Goal: Information Seeking & Learning: Learn about a topic

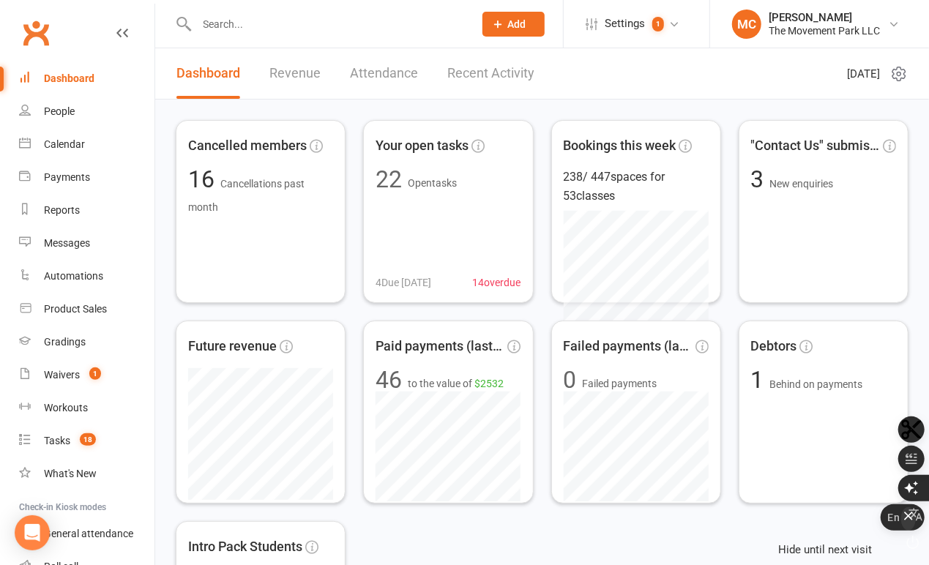
click at [910, 523] on icon "button" at bounding box center [908, 516] width 15 height 15
click at [338, 40] on div at bounding box center [320, 24] width 288 height 48
click at [335, 31] on input "text" at bounding box center [328, 24] width 271 height 20
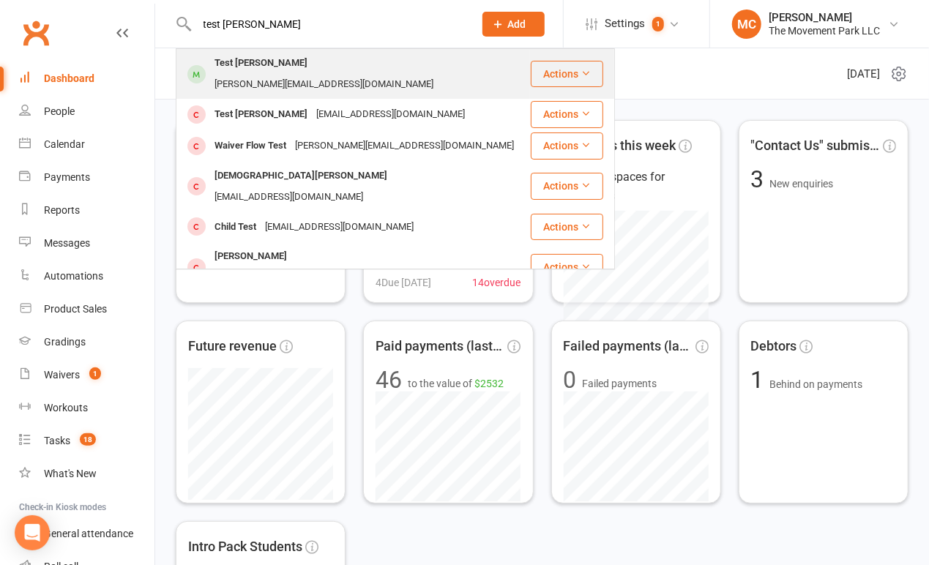
type input "test Molly"
click at [314, 78] on div "Test Molly molly@themovementpark.com" at bounding box center [353, 74] width 352 height 48
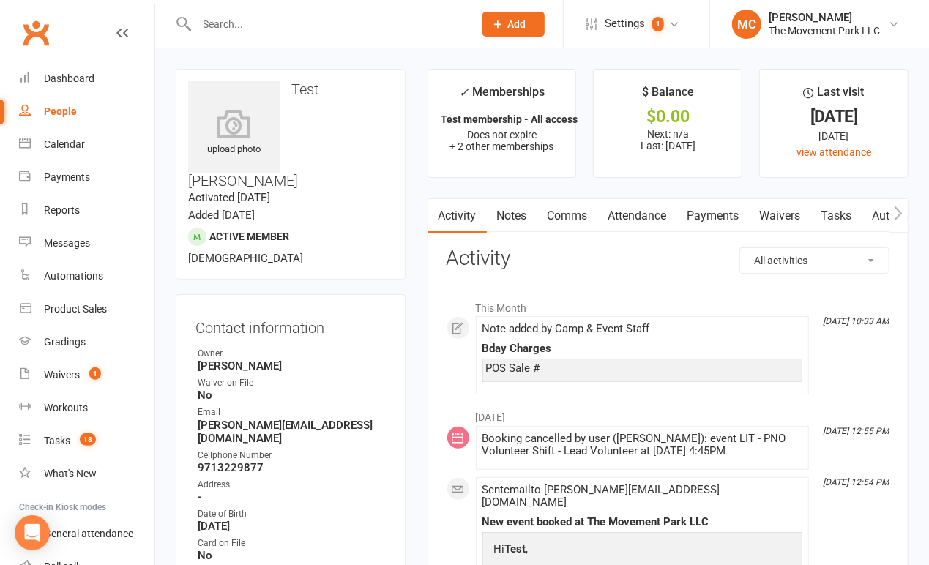
click at [774, 217] on link "Waivers" at bounding box center [780, 216] width 61 height 34
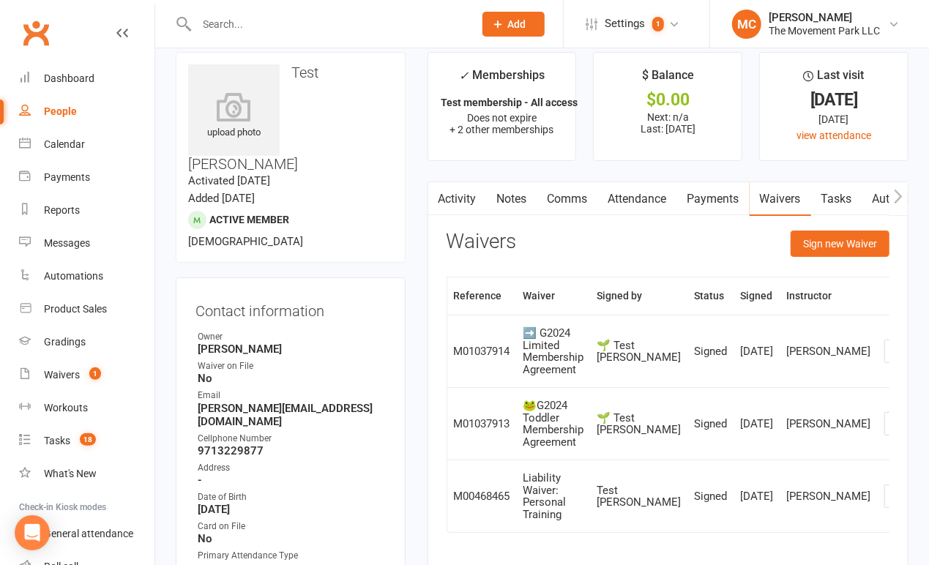
scroll to position [16, 0]
click at [59, 114] on div "People" at bounding box center [60, 111] width 33 height 12
select select "100"
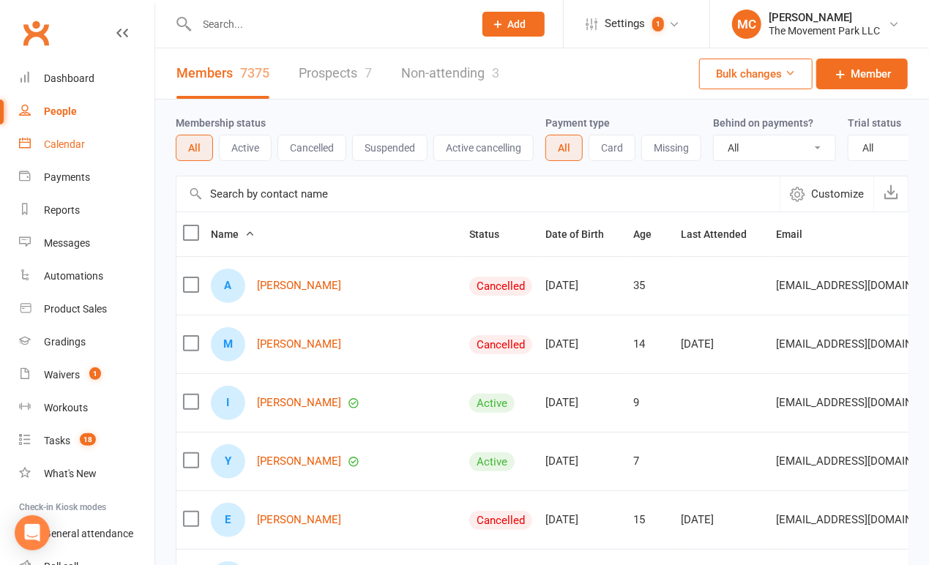
click at [61, 142] on div "Calendar" at bounding box center [64, 144] width 41 height 12
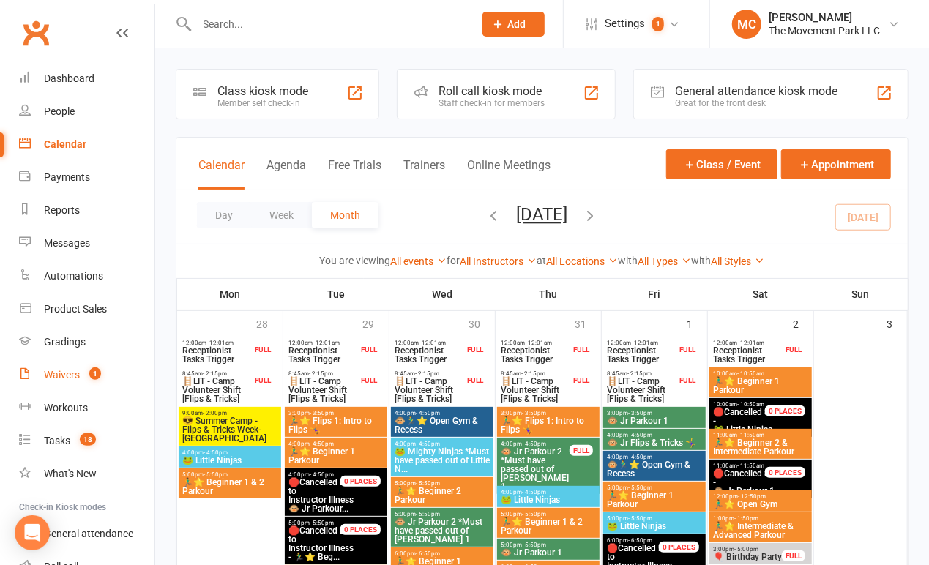
click at [69, 377] on div "Waivers" at bounding box center [62, 375] width 36 height 12
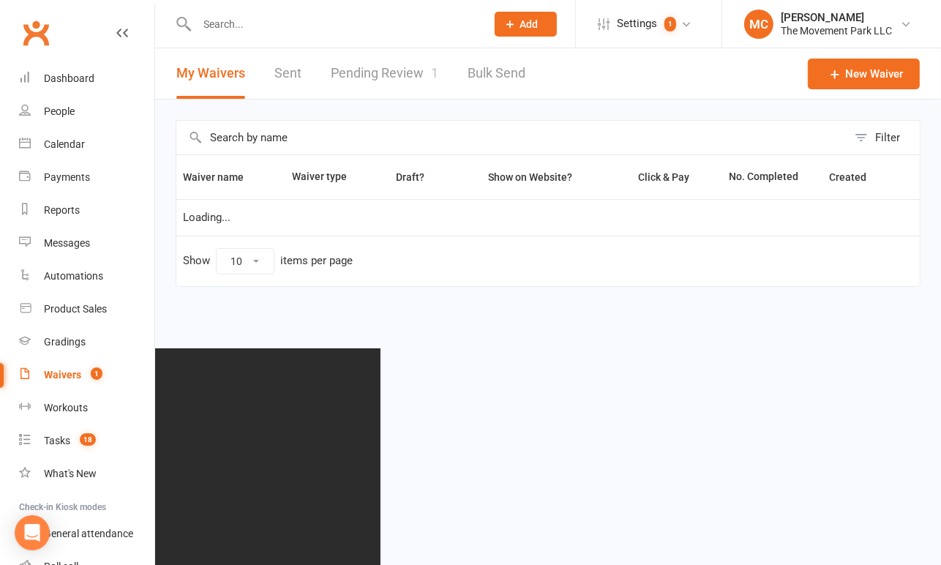
select select "100"
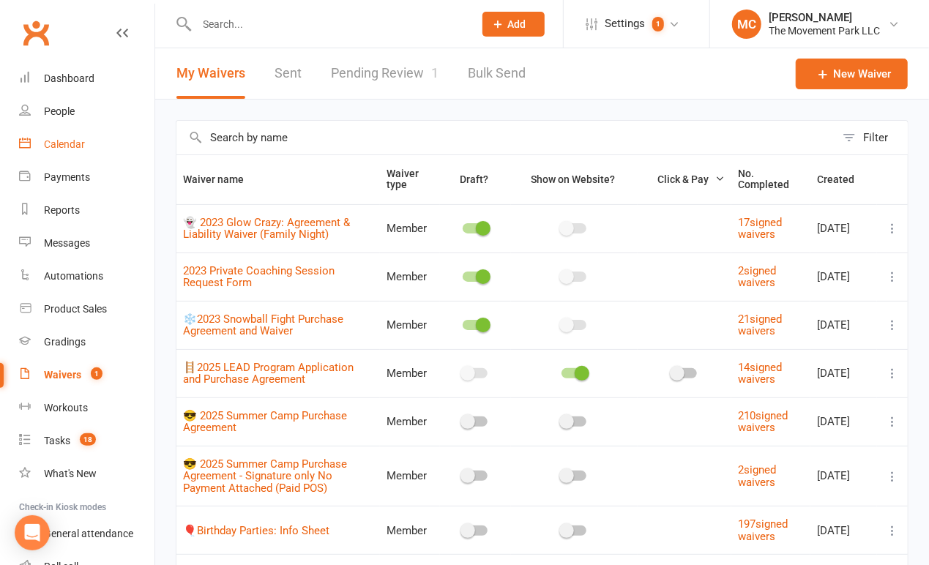
click at [61, 153] on link "Calendar" at bounding box center [86, 144] width 135 height 33
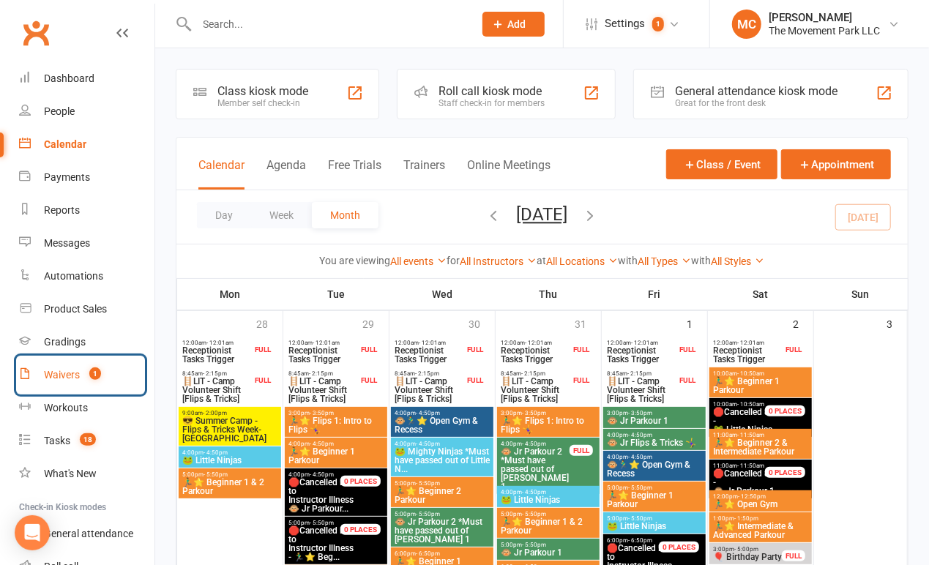
click at [71, 378] on div "Waivers" at bounding box center [62, 375] width 36 height 12
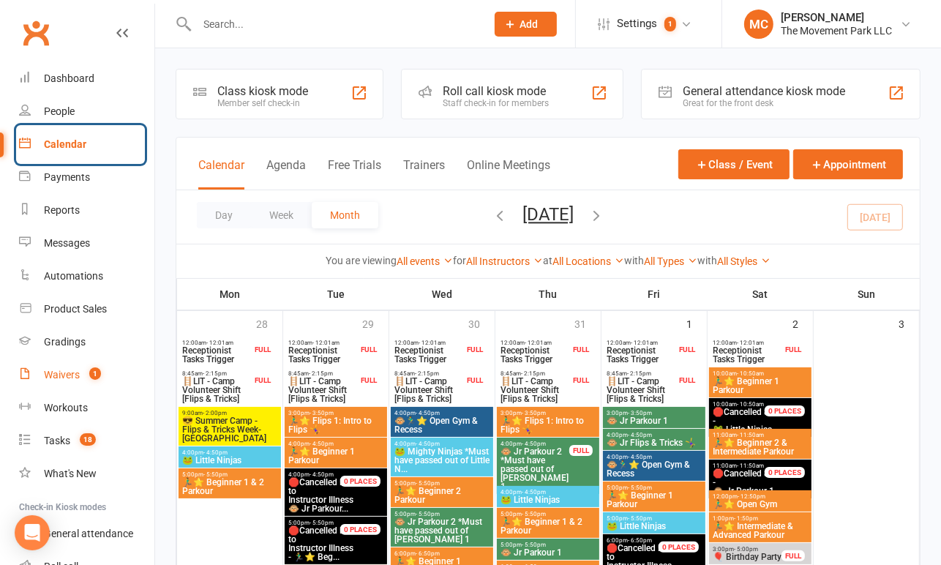
select select "100"
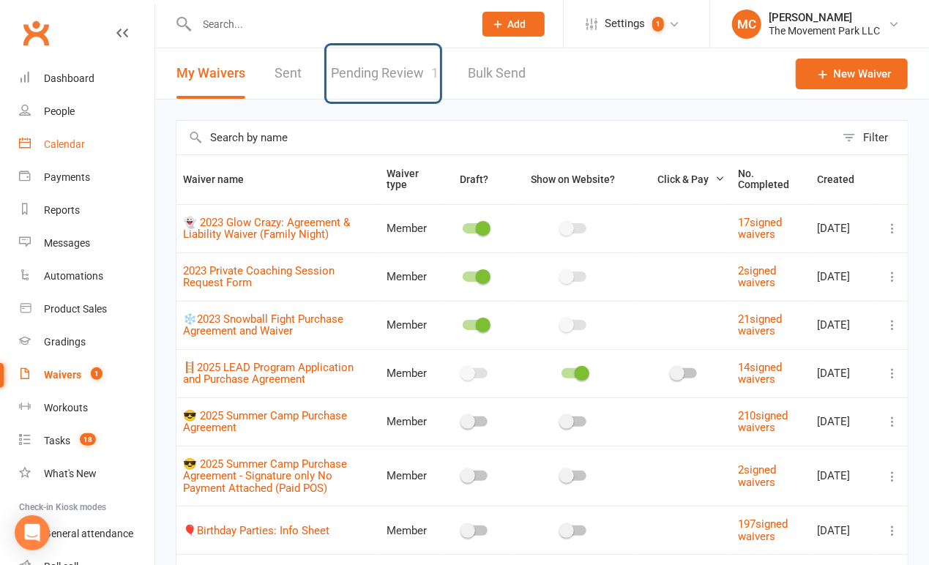
click at [369, 84] on link "Pending Review 1" at bounding box center [385, 73] width 108 height 51
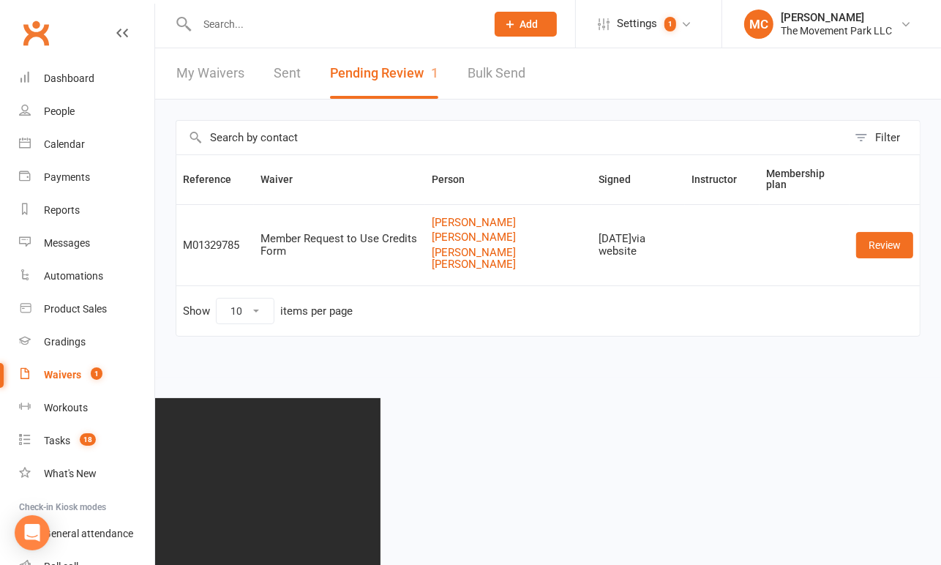
click at [220, 78] on link "My Waivers" at bounding box center [210, 73] width 68 height 51
select select "100"
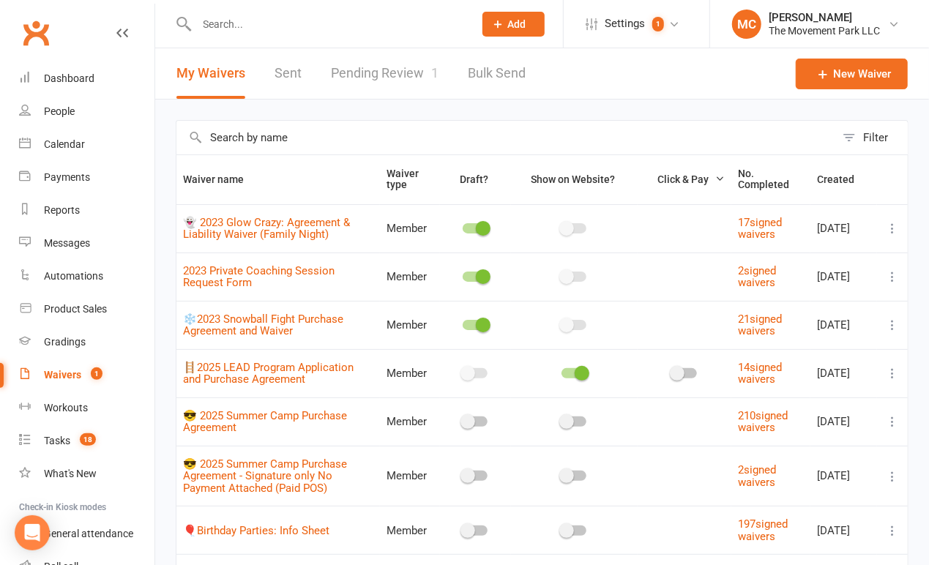
click at [269, 141] on input "text" at bounding box center [505, 138] width 659 height 34
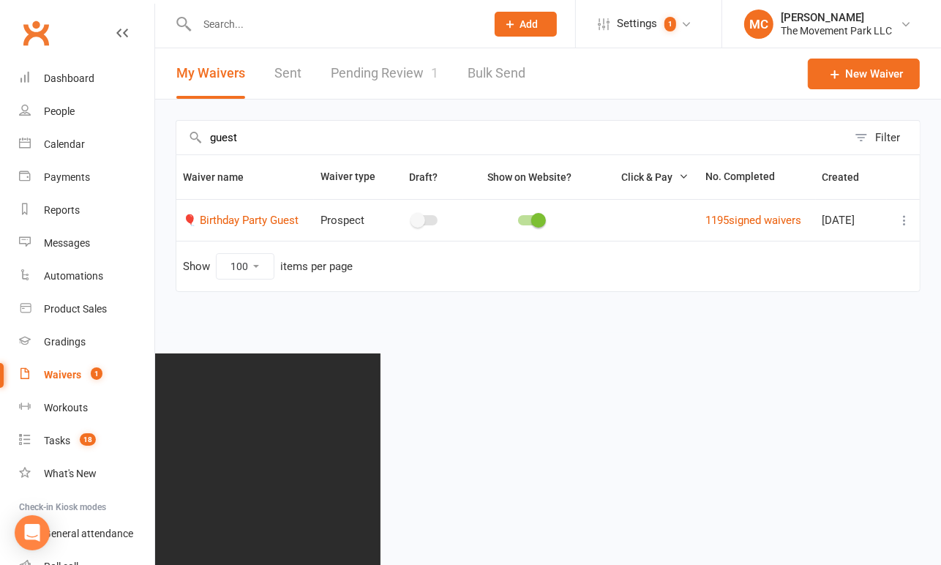
type input "guest"
click at [747, 228] on td "1195 signed waivers" at bounding box center [757, 220] width 117 height 42
click at [748, 217] on link "1195 signed waivers" at bounding box center [754, 220] width 96 height 13
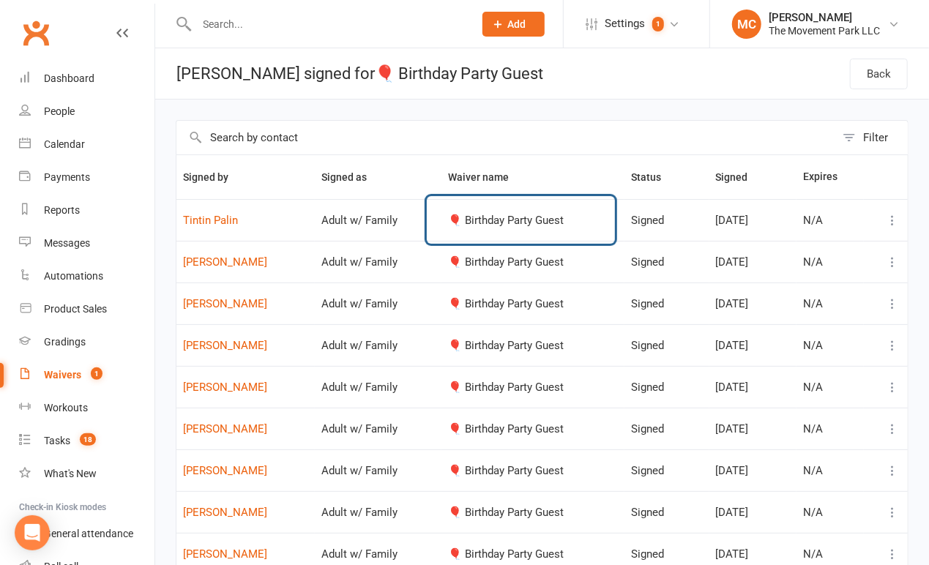
click at [546, 233] on td "🎈 Birthday Party Guest" at bounding box center [532, 220] width 183 height 42
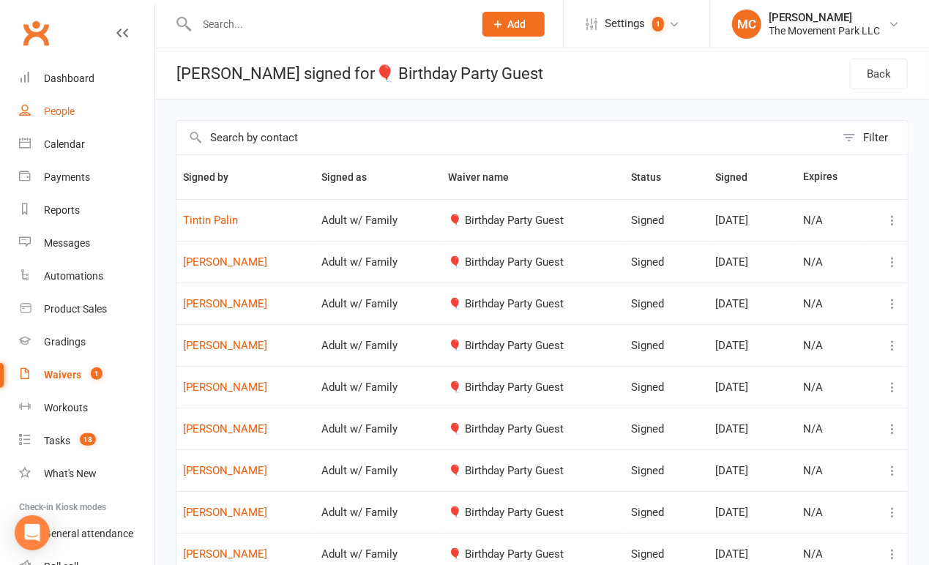
click at [70, 115] on div "People" at bounding box center [59, 111] width 31 height 12
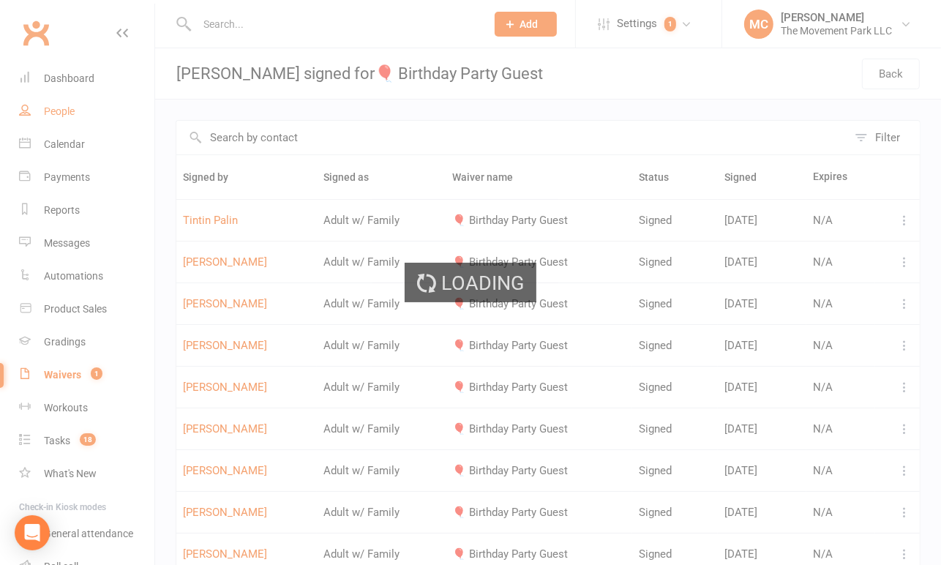
select select "100"
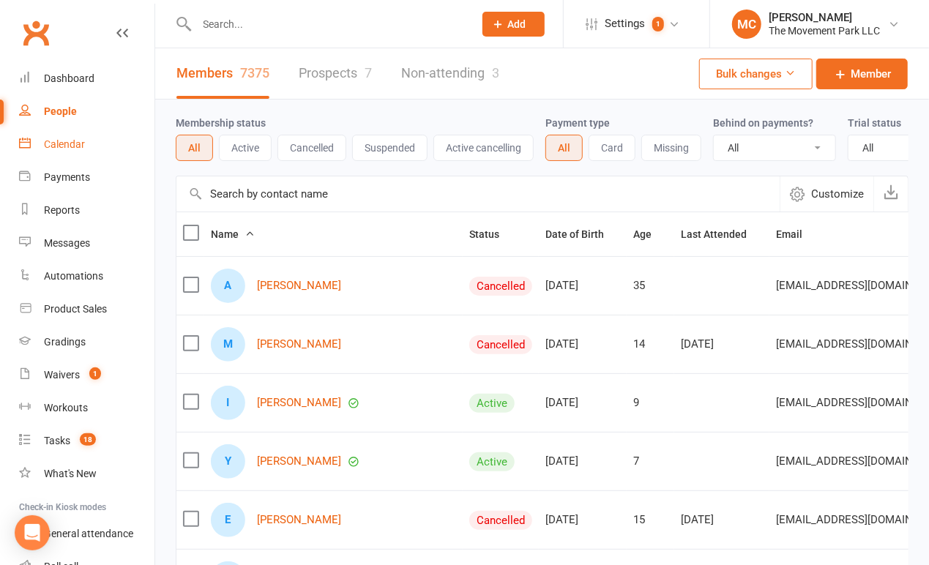
click at [75, 146] on div "Calendar" at bounding box center [64, 144] width 41 height 12
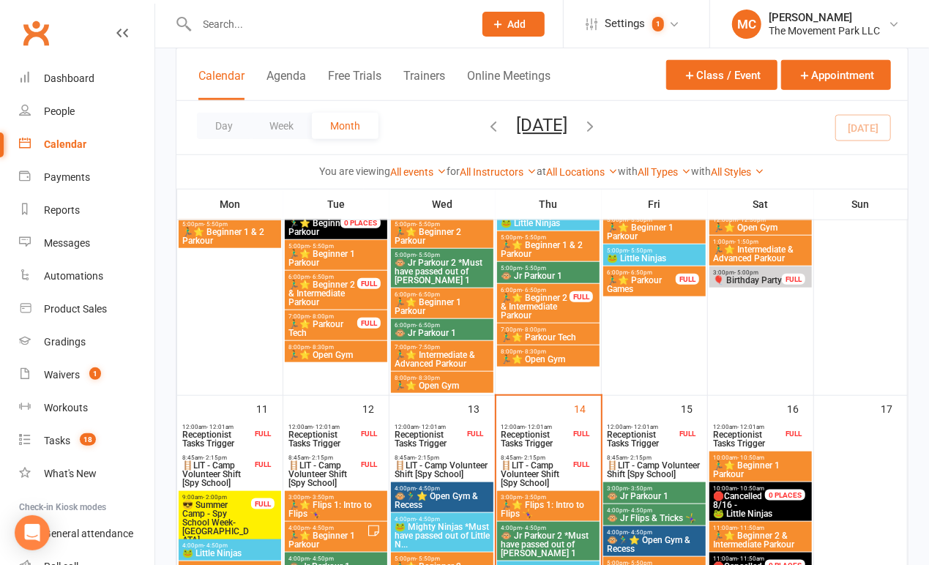
scroll to position [602, 0]
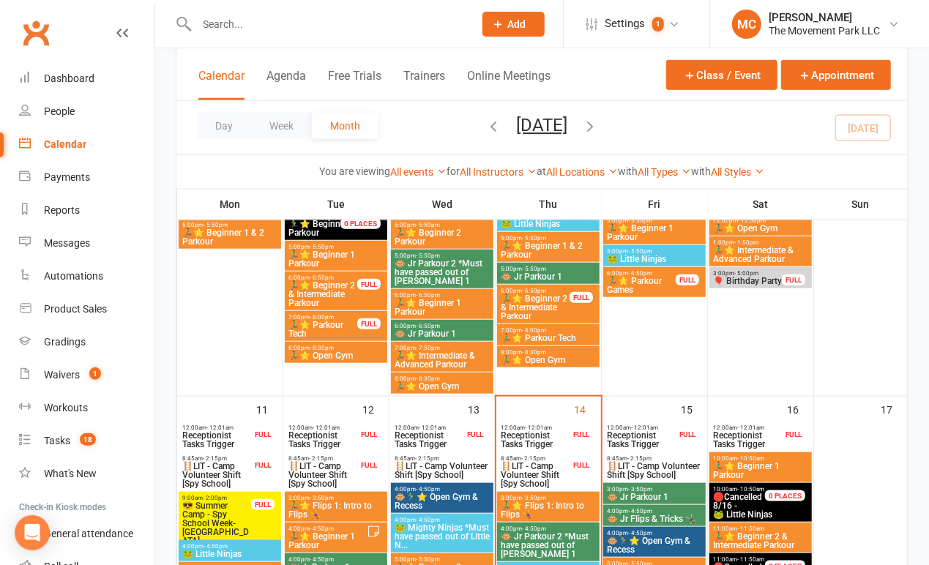
click at [747, 283] on span "🎈 Birthday Party" at bounding box center [747, 281] width 70 height 9
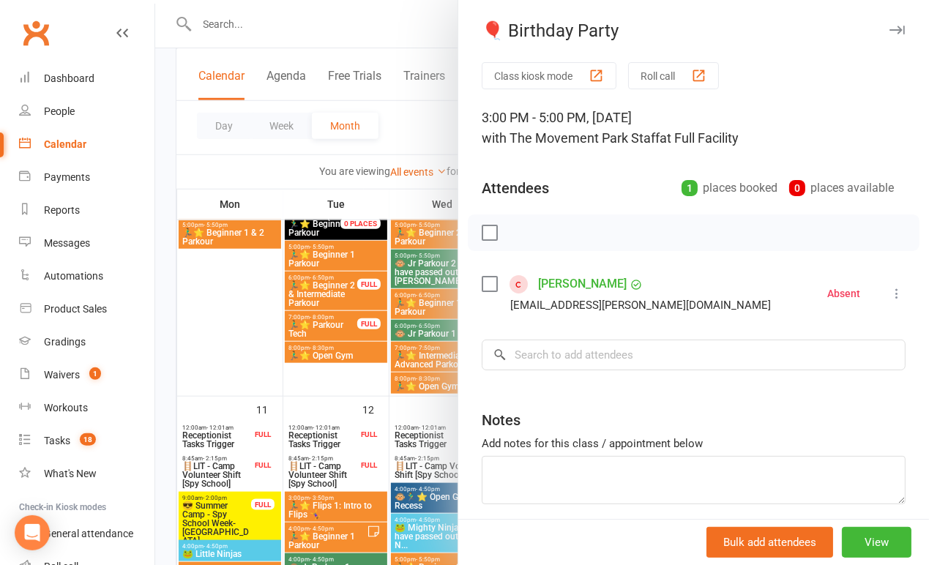
click at [627, 283] on link "Ariel Ferracane" at bounding box center [582, 283] width 89 height 23
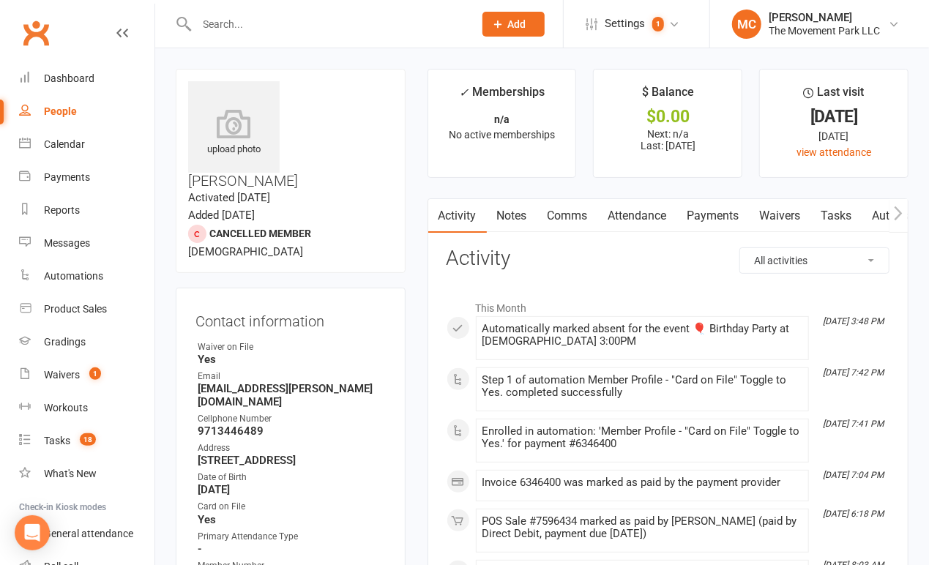
click at [779, 217] on link "Waivers" at bounding box center [780, 216] width 61 height 34
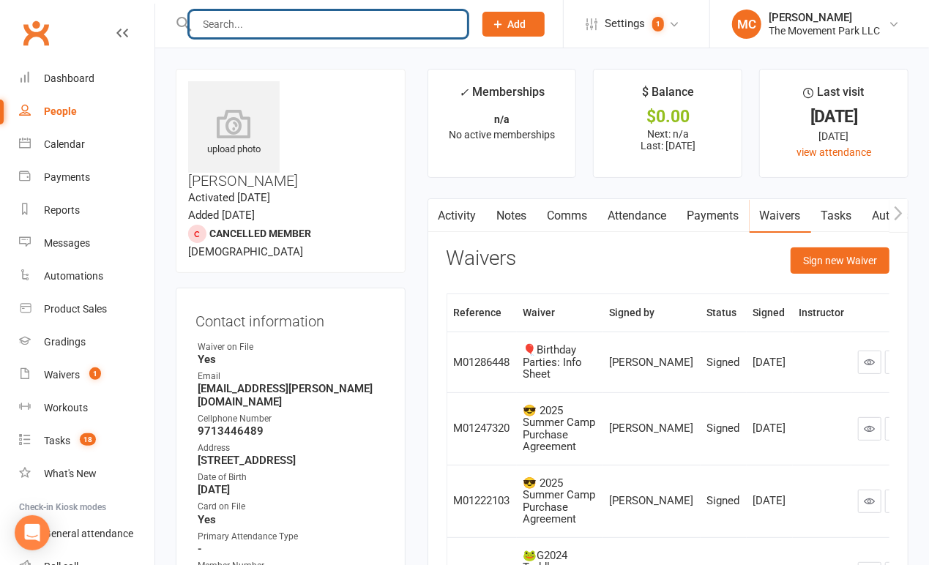
click at [382, 31] on input "text" at bounding box center [328, 24] width 271 height 20
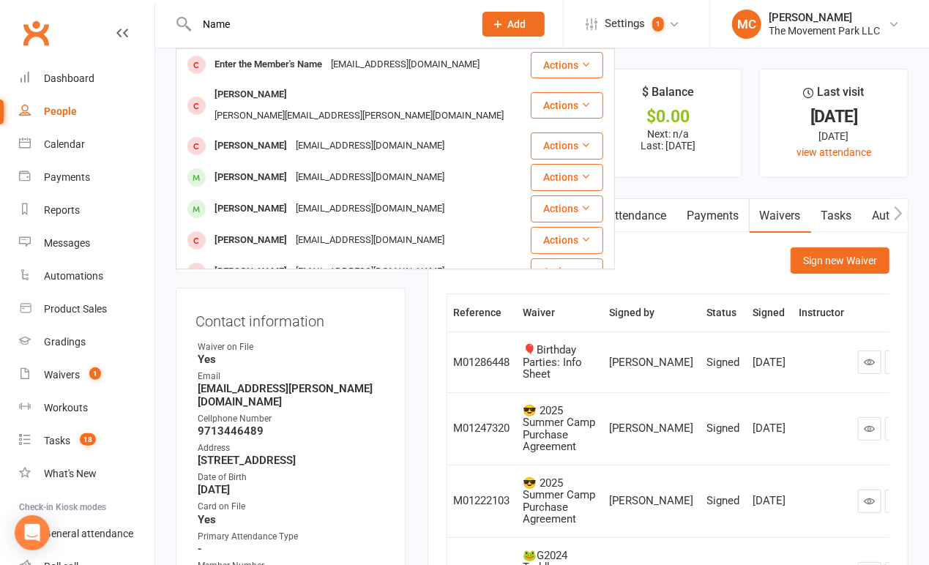
type input "Name"
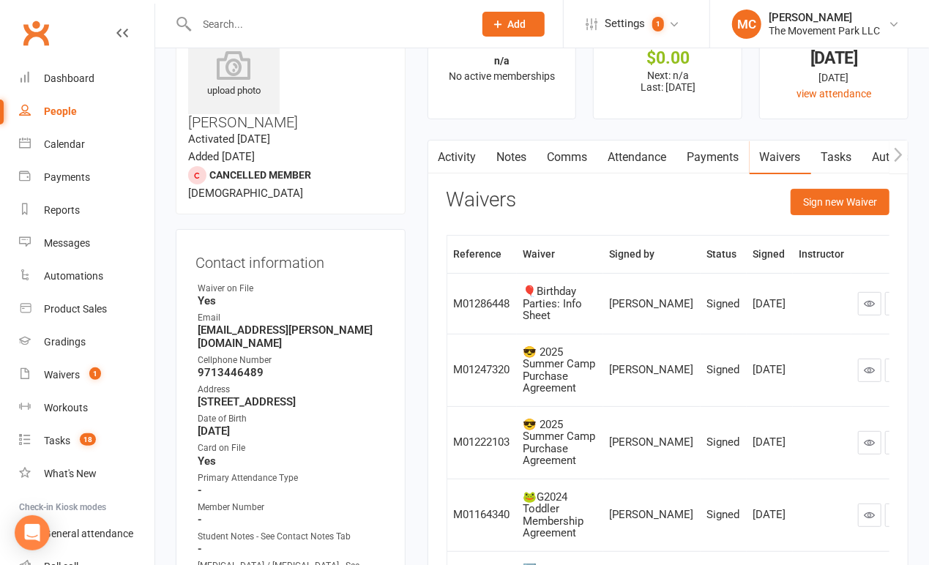
scroll to position [58, 0]
click at [70, 376] on div "Waivers" at bounding box center [62, 375] width 36 height 12
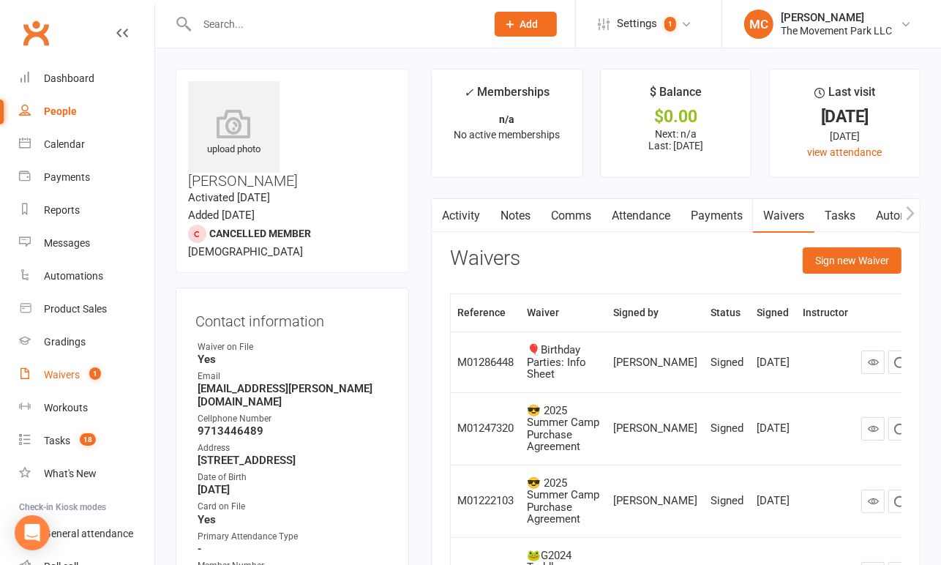
select select "100"
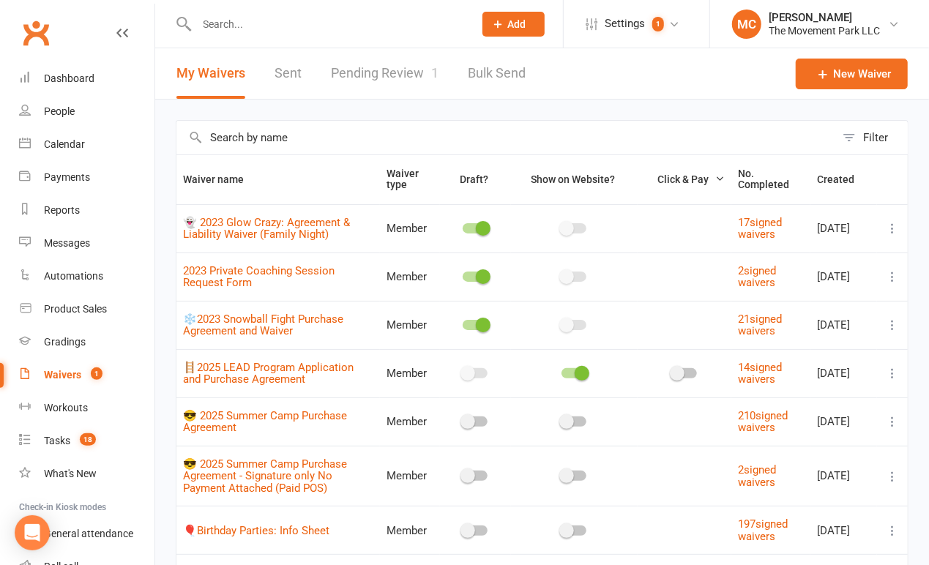
click at [310, 132] on input "text" at bounding box center [505, 138] width 659 height 34
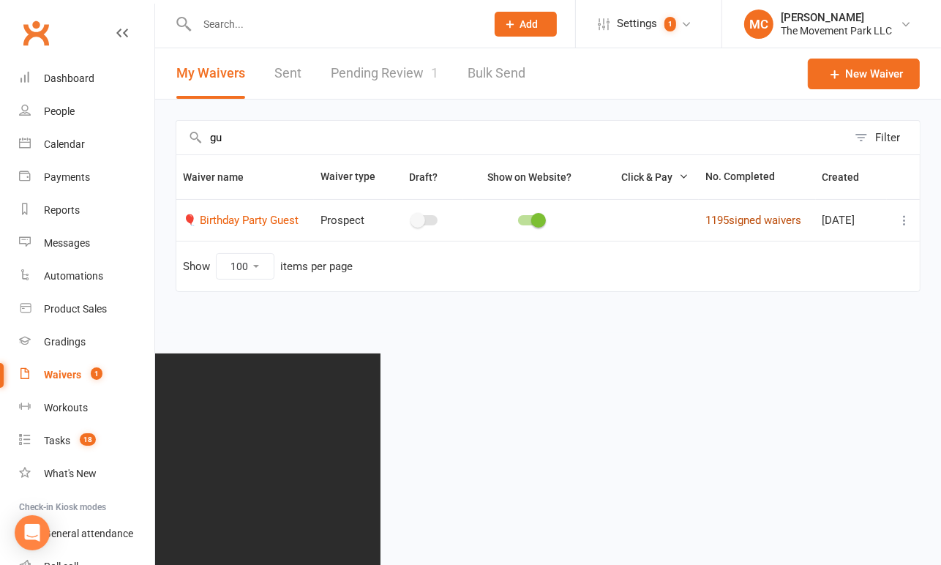
type input "gu"
click at [729, 226] on link "1195 signed waivers" at bounding box center [754, 220] width 96 height 13
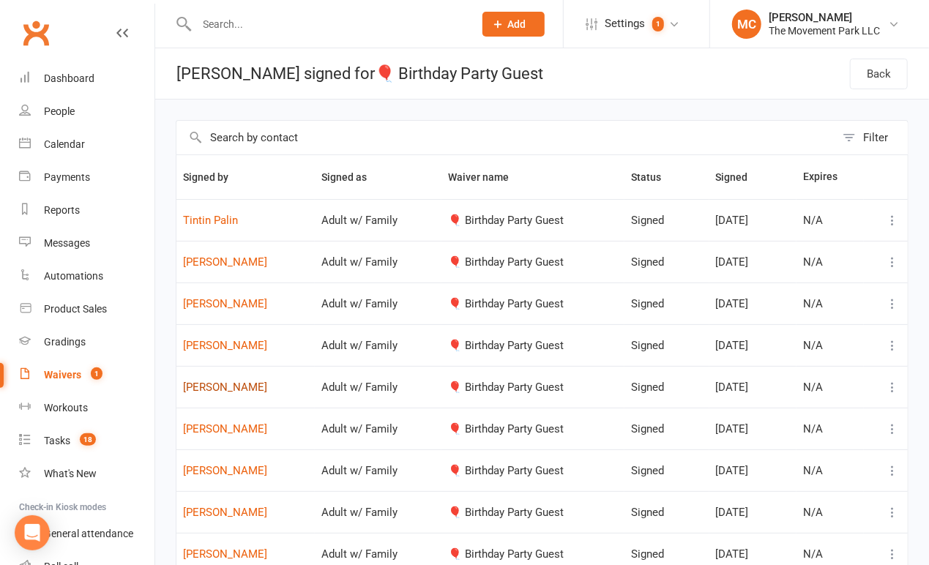
click at [226, 392] on link "Jaime Hurtado" at bounding box center [245, 387] width 125 height 12
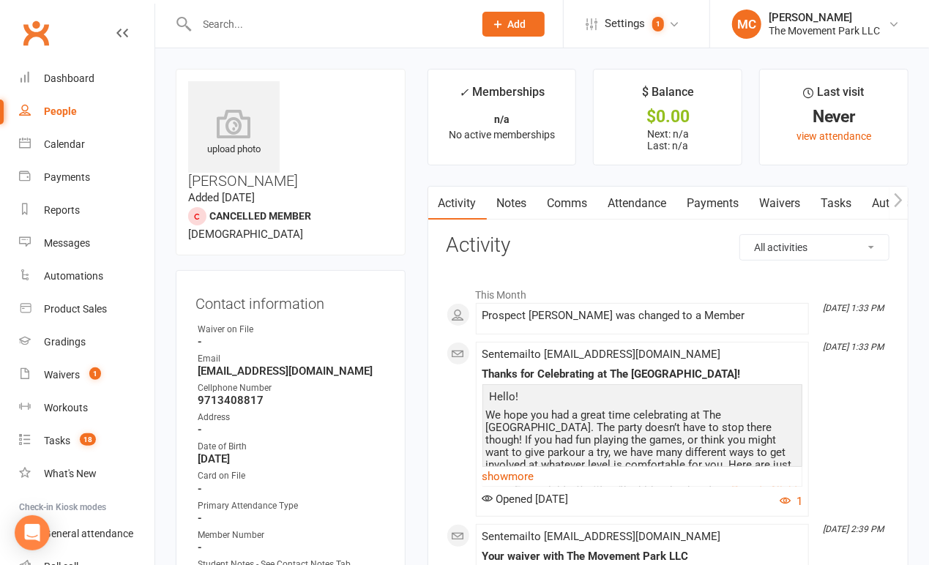
click at [780, 204] on link "Waivers" at bounding box center [780, 204] width 61 height 34
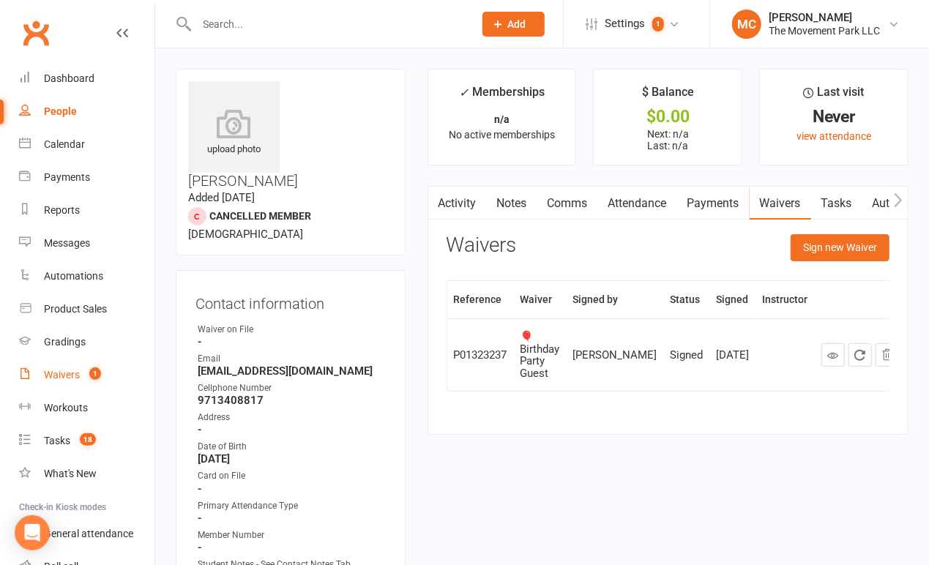
click at [64, 380] on div "Waivers" at bounding box center [62, 375] width 36 height 12
select select "100"
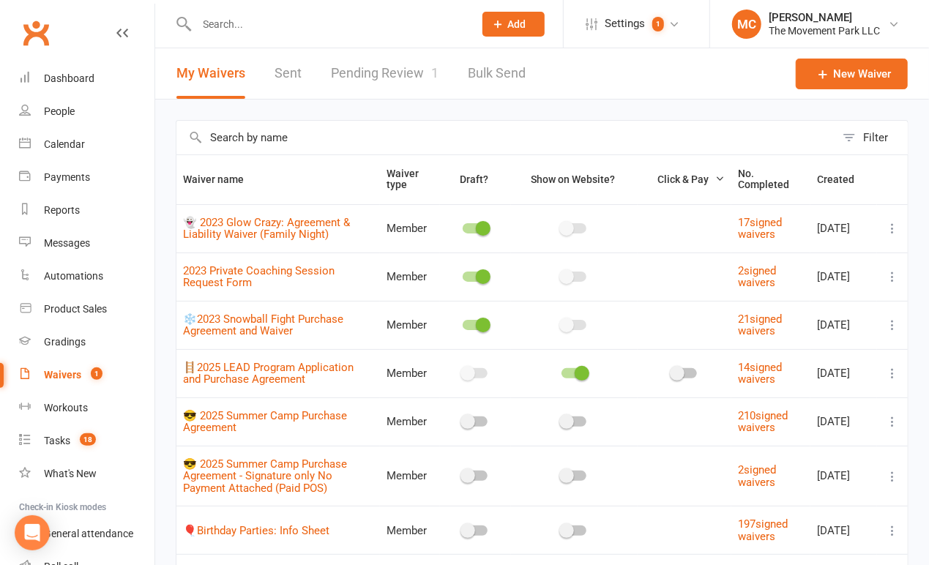
click at [282, 139] on input "text" at bounding box center [505, 138] width 659 height 34
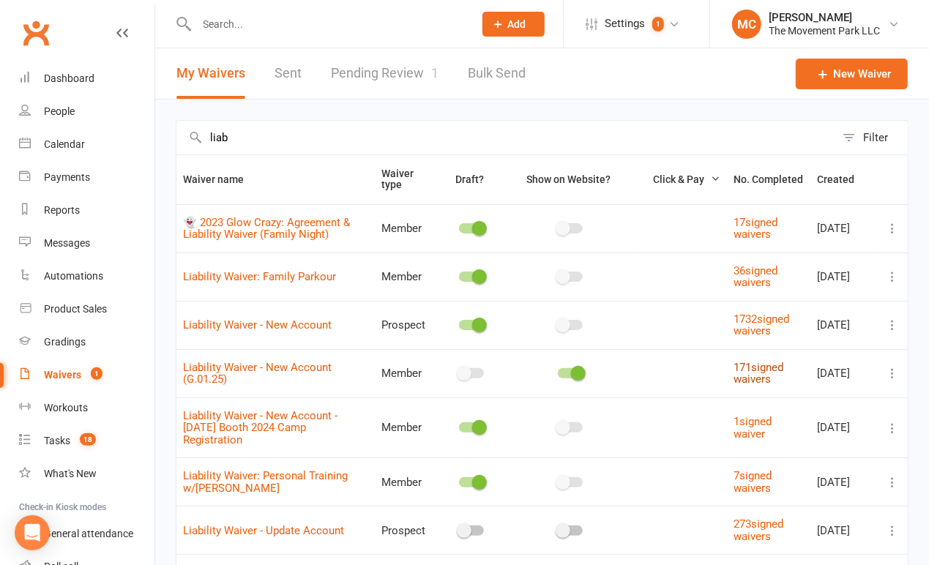
type input "liab"
click at [755, 379] on link "171 signed waivers" at bounding box center [758, 374] width 50 height 26
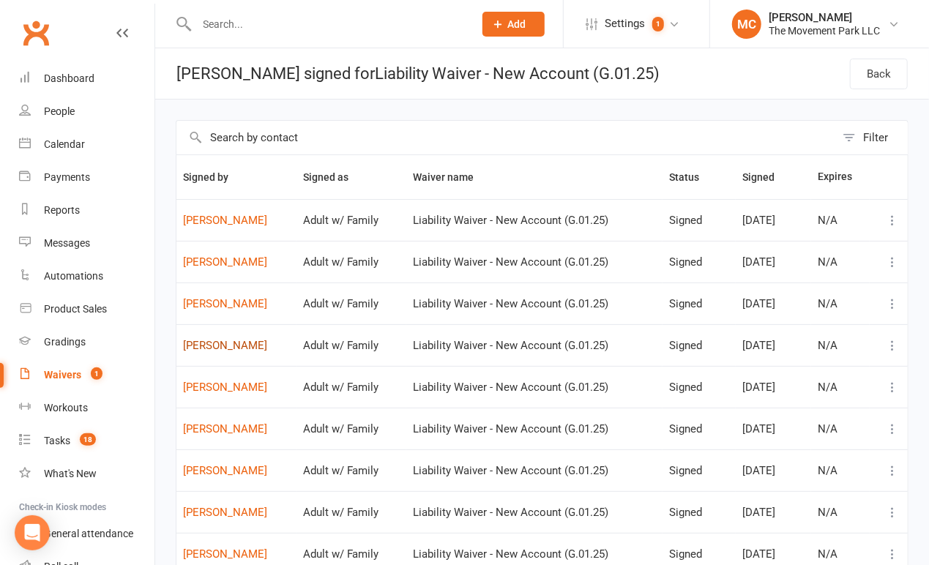
click at [246, 345] on link "Joanna Carnahan" at bounding box center [236, 346] width 107 height 12
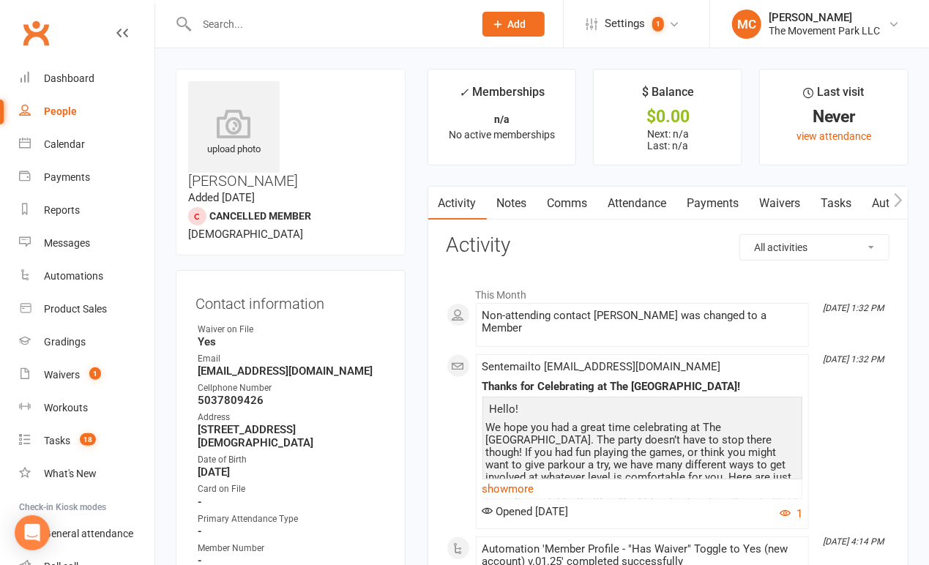
click at [783, 201] on link "Waivers" at bounding box center [780, 204] width 61 height 34
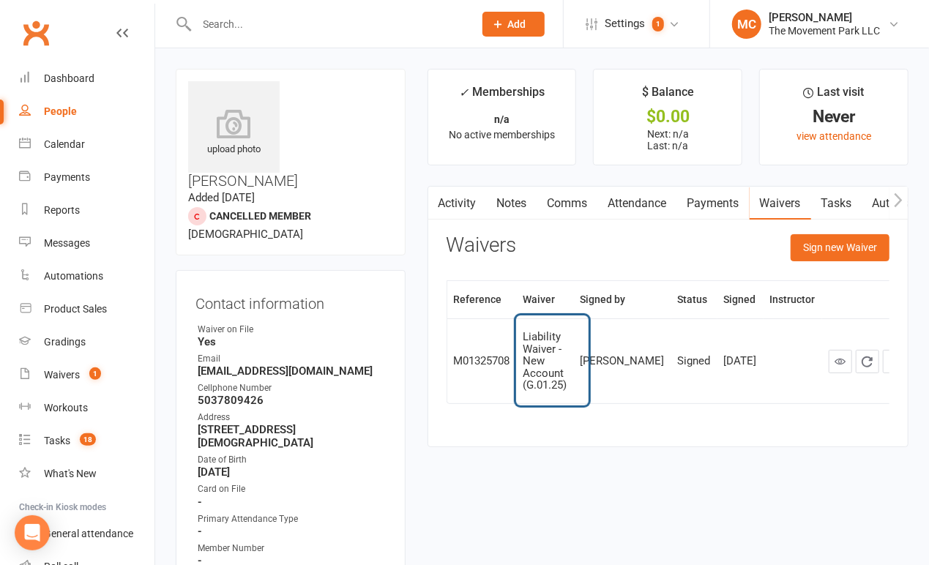
click at [567, 389] on div "Liability Waiver - New Account (G.01.25)" at bounding box center [545, 361] width 44 height 61
click at [72, 378] on div "Waivers" at bounding box center [62, 375] width 36 height 12
select select "100"
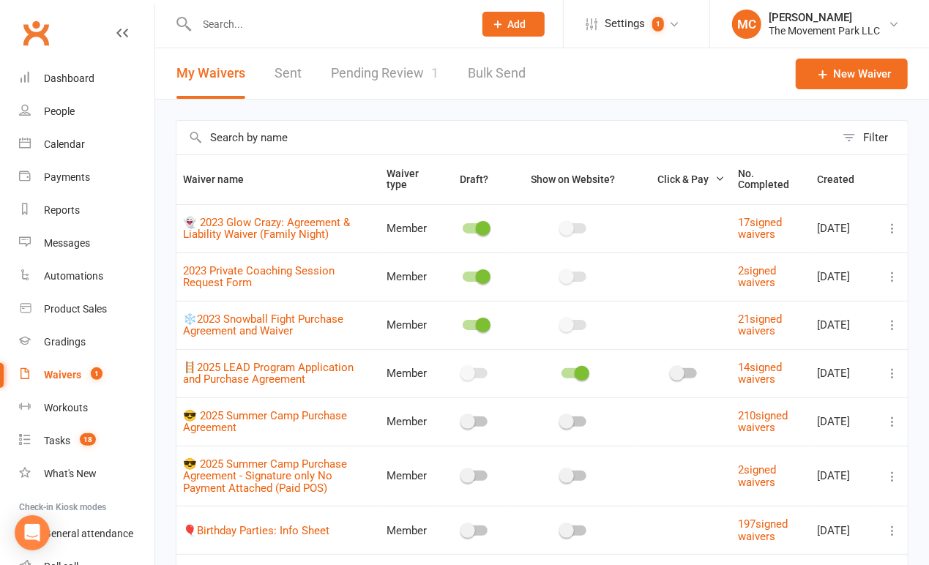
click at [362, 135] on input "text" at bounding box center [505, 138] width 659 height 34
click at [223, 23] on input "text" at bounding box center [328, 24] width 271 height 20
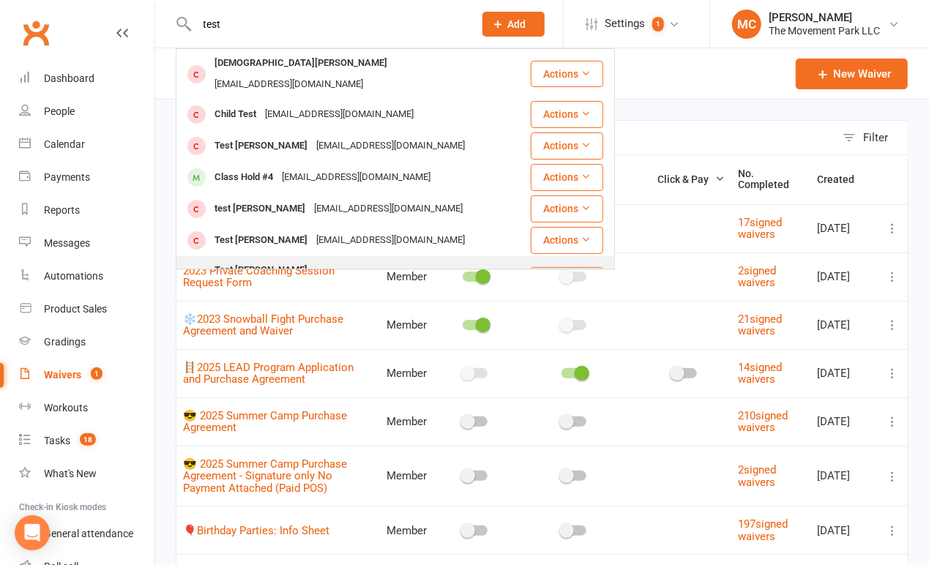
type input "test"
click at [246, 260] on div "Test Molly" at bounding box center [261, 270] width 102 height 21
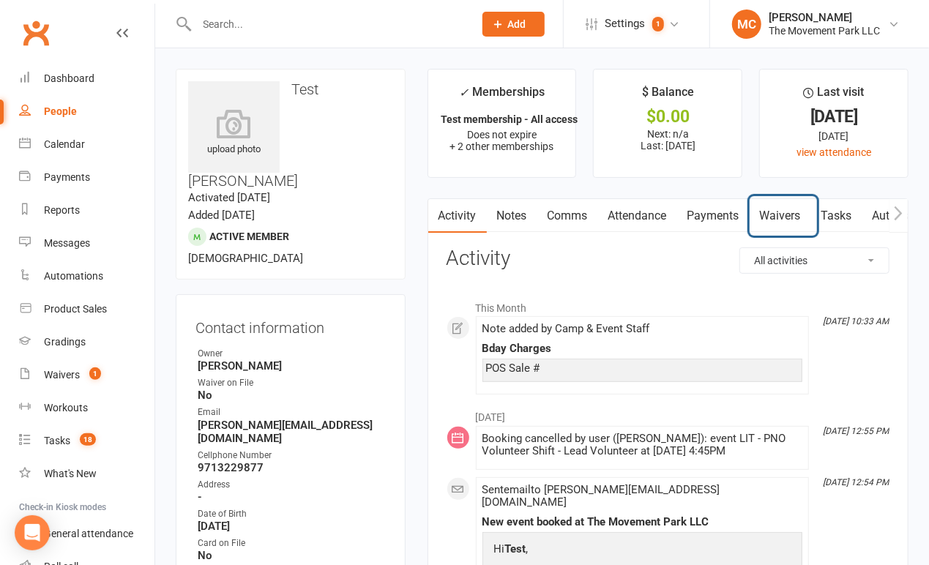
click at [786, 231] on link "Waivers" at bounding box center [780, 216] width 61 height 34
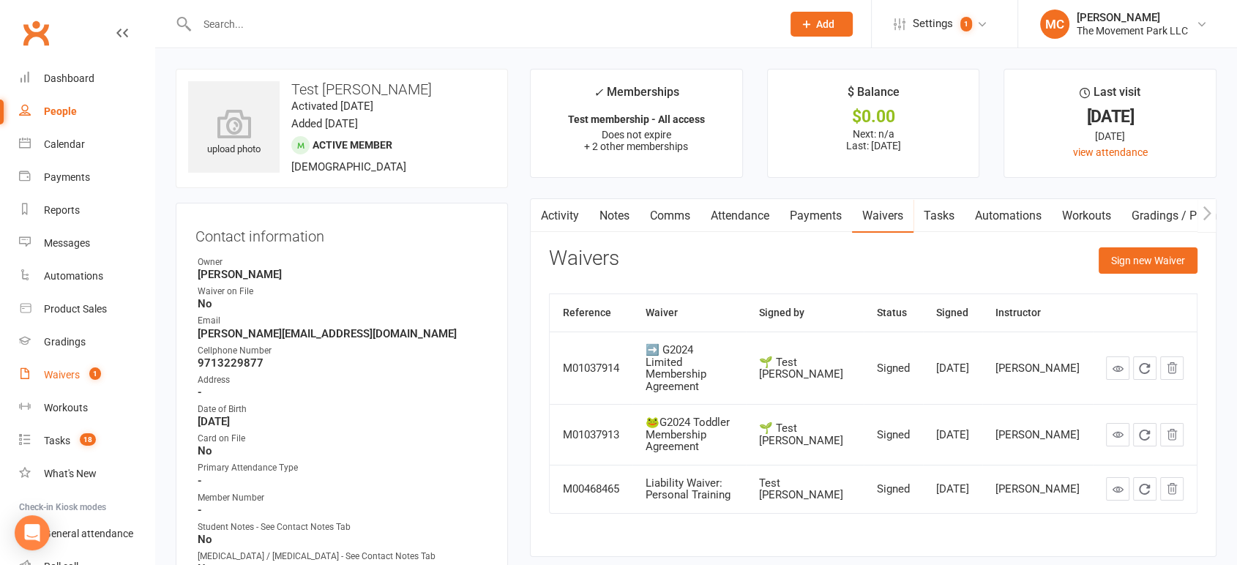
click at [57, 376] on div "Waivers" at bounding box center [62, 375] width 36 height 12
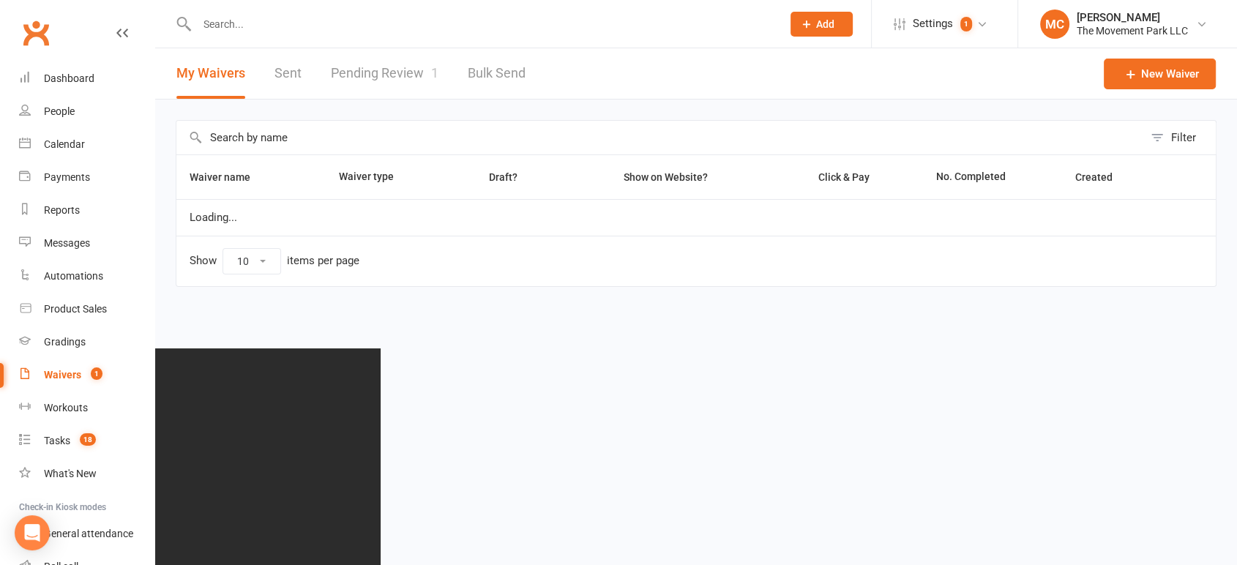
select select "100"
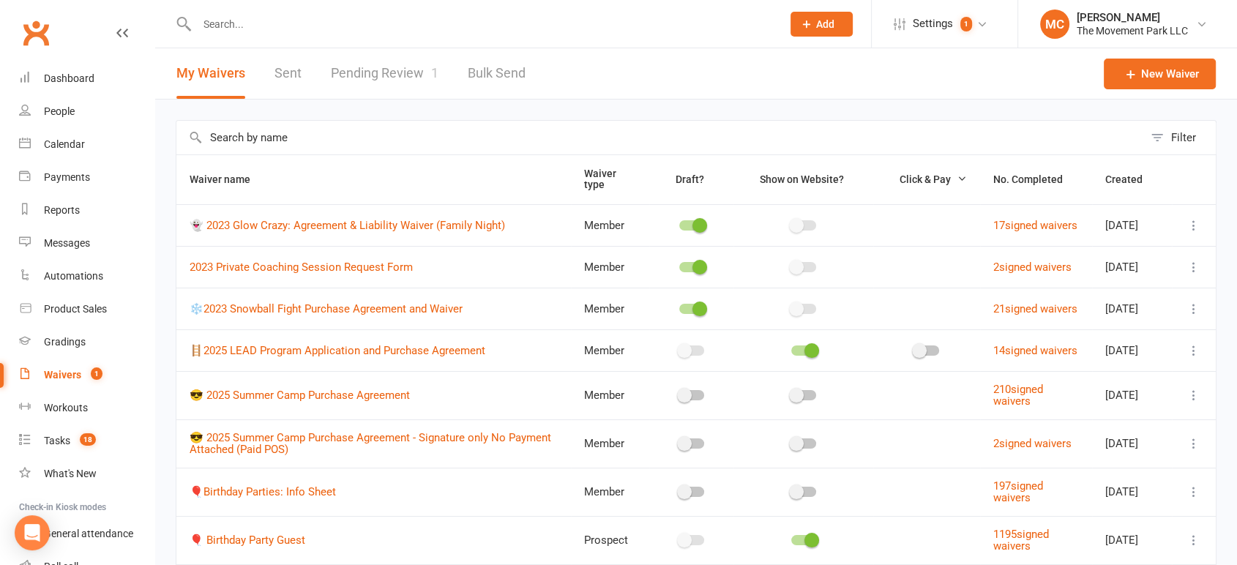
click at [287, 135] on input "text" at bounding box center [659, 138] width 967 height 34
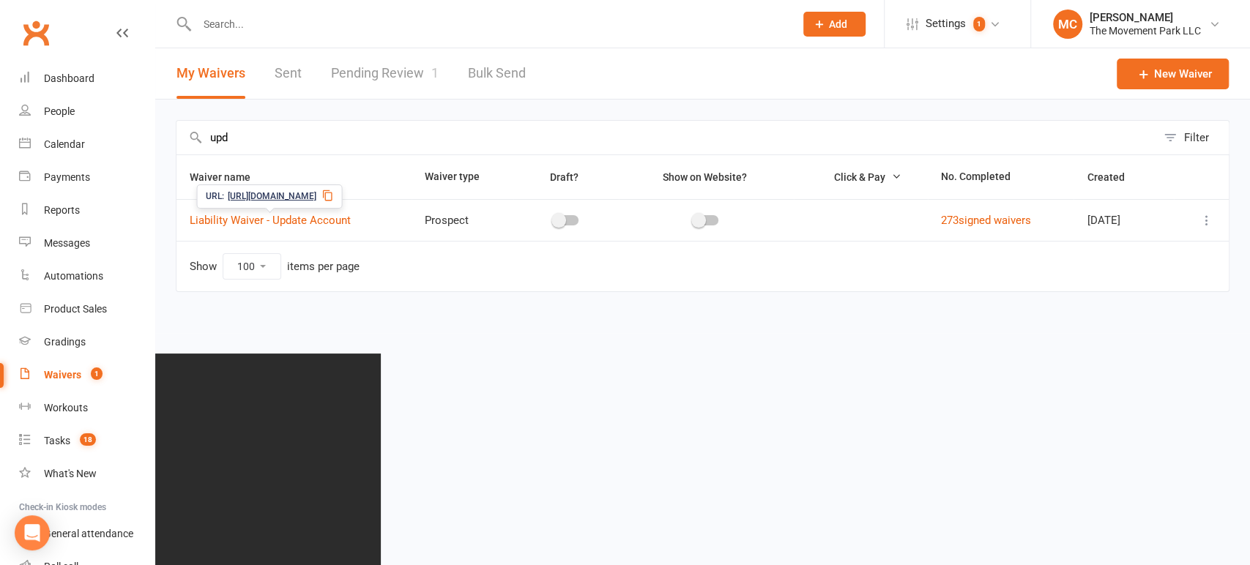
type input "upd"
click at [334, 194] on icon at bounding box center [328, 196] width 12 height 12
click at [339, 218] on link "Liability Waiver - Update Account" at bounding box center [270, 220] width 161 height 13
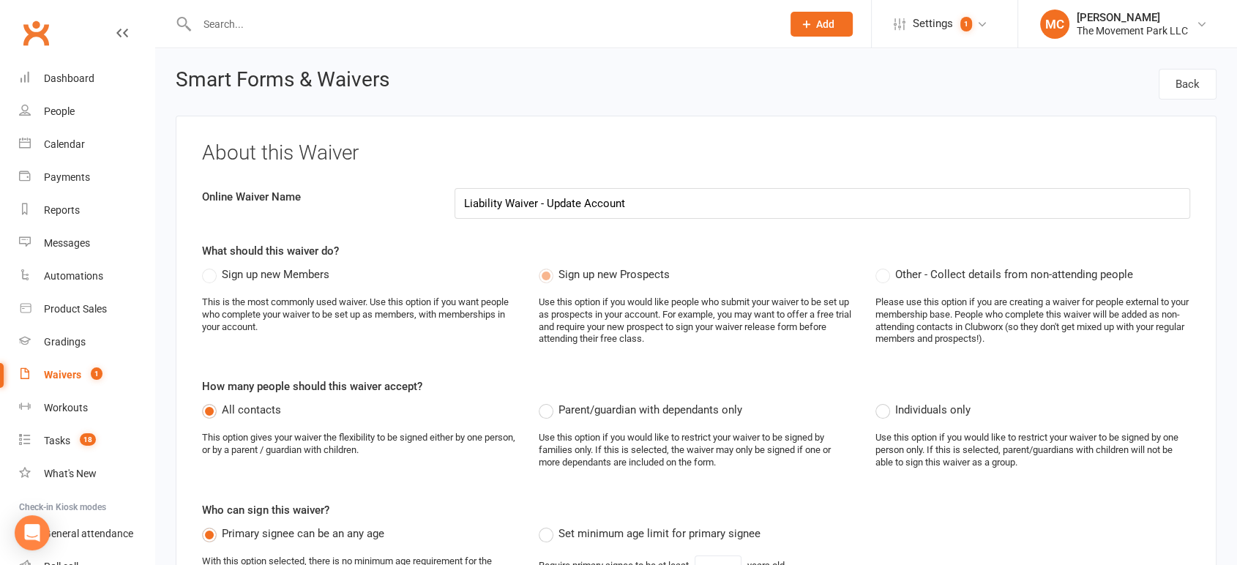
select select "applies_to_all_signees"
select select "checkbox"
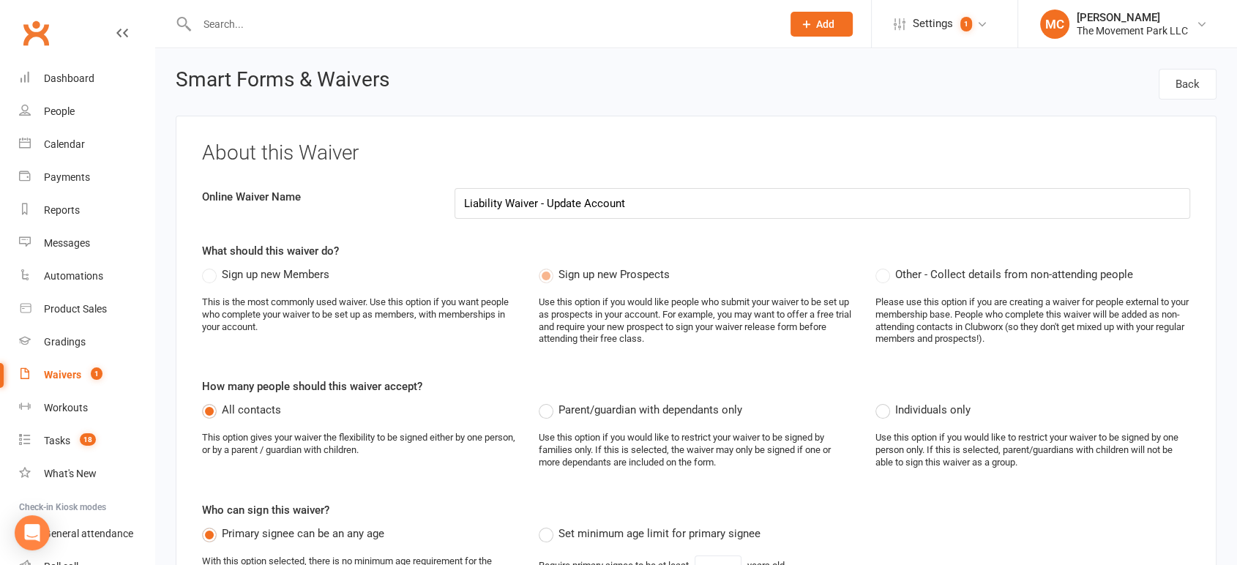
select select "checkbox"
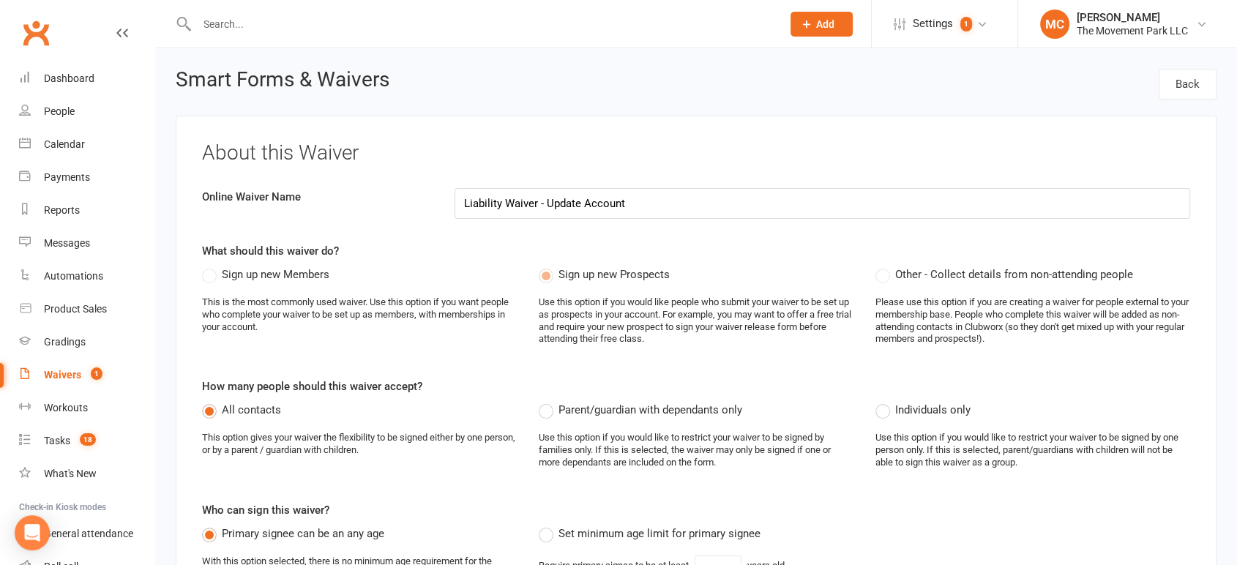
select select "100"
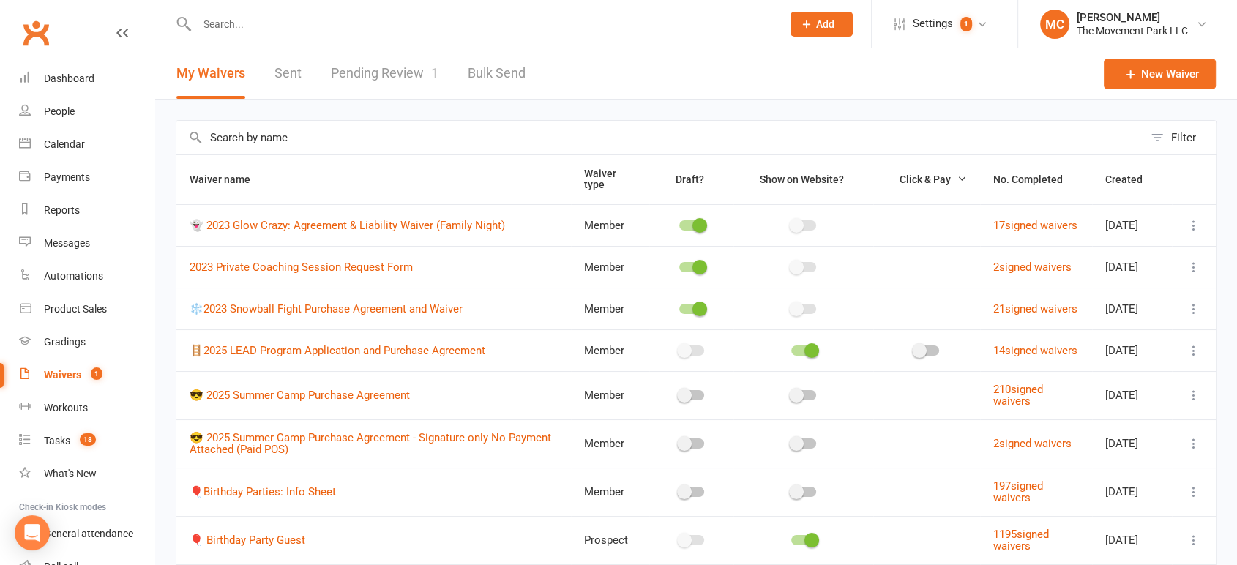
click at [234, 140] on input "text" at bounding box center [659, 138] width 967 height 34
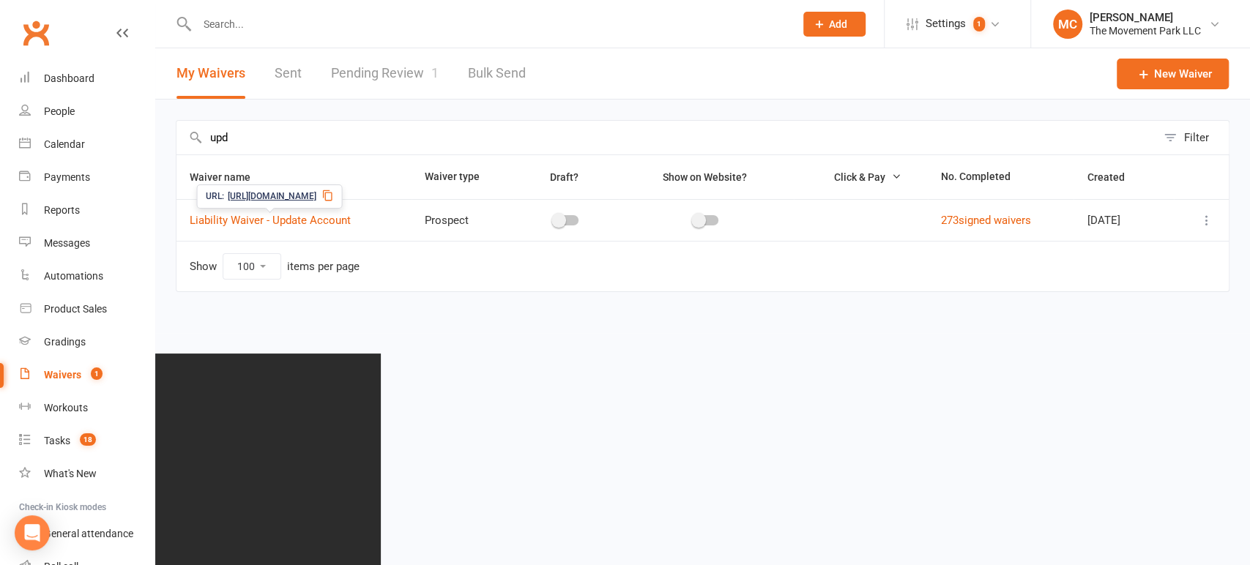
click at [334, 196] on icon at bounding box center [328, 196] width 12 height 12
click at [334, 195] on icon at bounding box center [328, 196] width 12 height 12
click at [499, 139] on input "upd" at bounding box center [665, 138] width 979 height 34
type input "u"
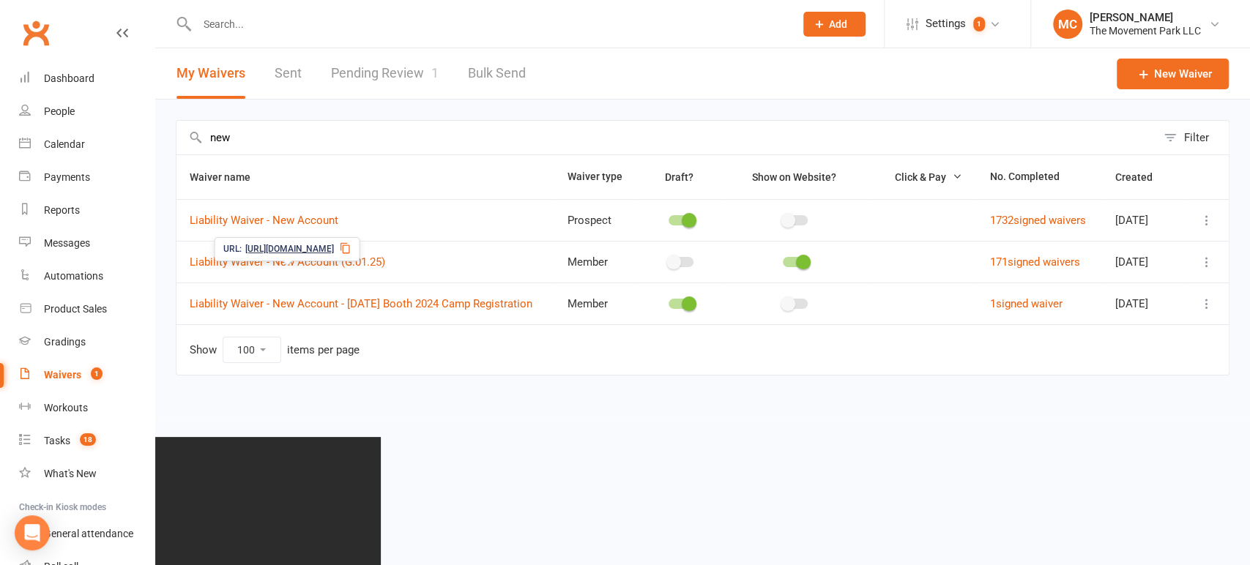
click at [351, 248] on icon at bounding box center [346, 248] width 12 height 12
click at [609, 136] on input "new" at bounding box center [665, 138] width 979 height 34
type input "n"
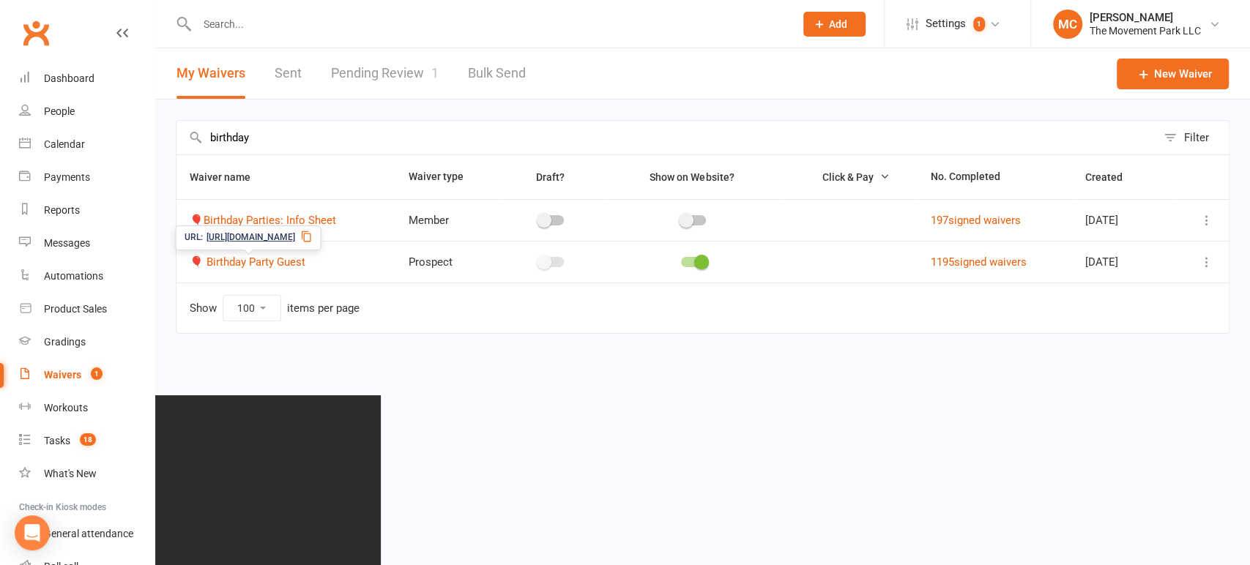
type input "birthday"
click at [313, 235] on icon at bounding box center [307, 237] width 12 height 12
